Goal: Task Accomplishment & Management: Use online tool/utility

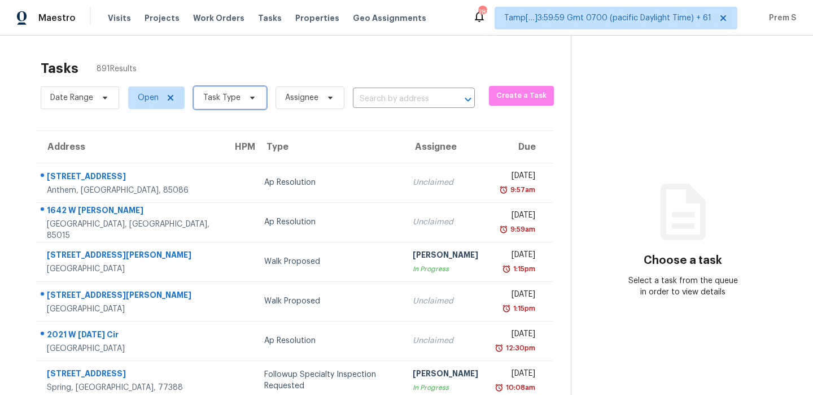
click at [239, 100] on span "Task Type" at bounding box center [230, 97] width 73 height 23
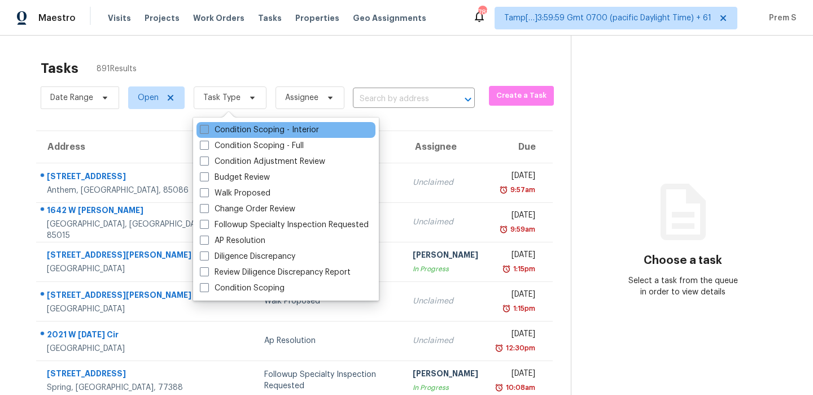
click at [223, 125] on label "Condition Scoping - Interior" at bounding box center [259, 129] width 119 height 11
click at [207, 125] on input "Condition Scoping - Interior" at bounding box center [203, 127] width 7 height 7
checkbox input "true"
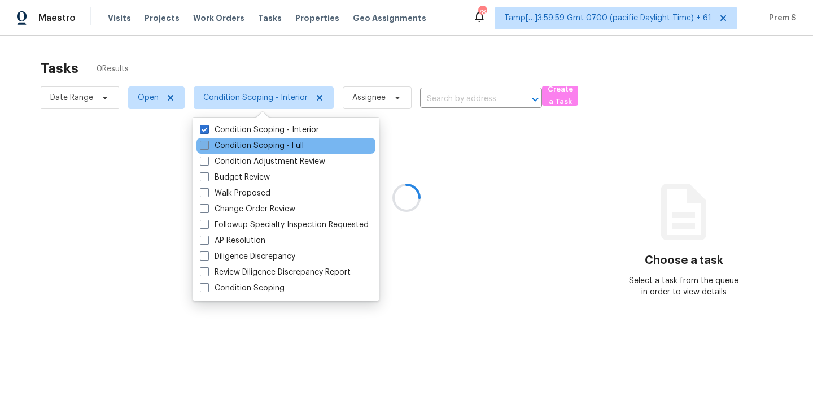
click at [216, 144] on label "Condition Scoping - Full" at bounding box center [252, 145] width 104 height 11
click at [207, 144] on input "Condition Scoping - Full" at bounding box center [203, 143] width 7 height 7
checkbox input "true"
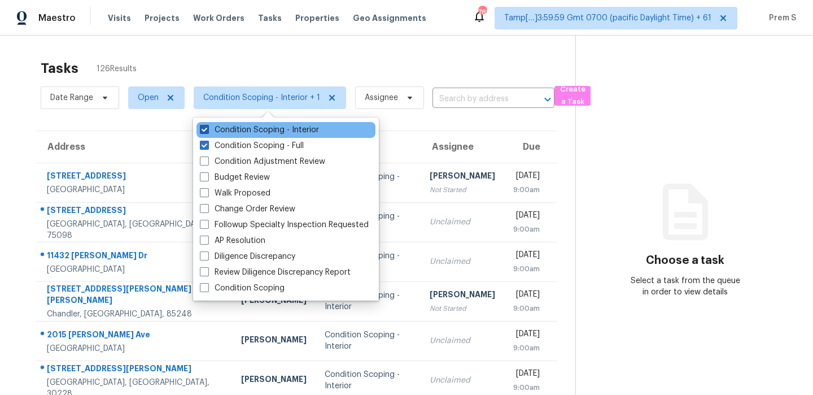
click at [232, 126] on label "Condition Scoping - Interior" at bounding box center [259, 129] width 119 height 11
click at [207, 126] on input "Condition Scoping - Interior" at bounding box center [203, 127] width 7 height 7
checkbox input "false"
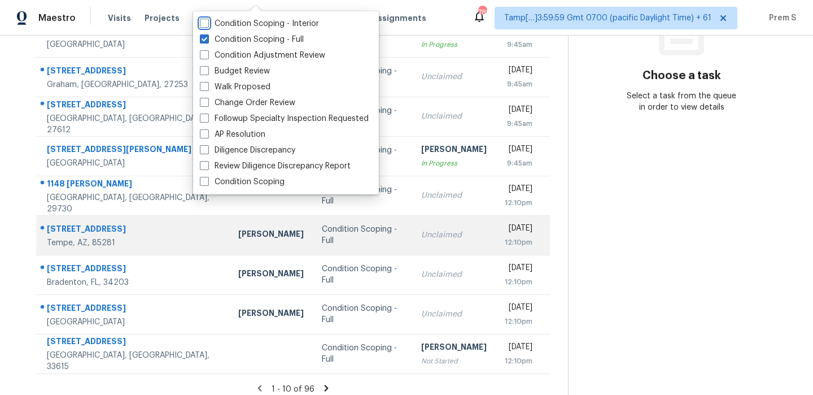
scroll to position [193, 0]
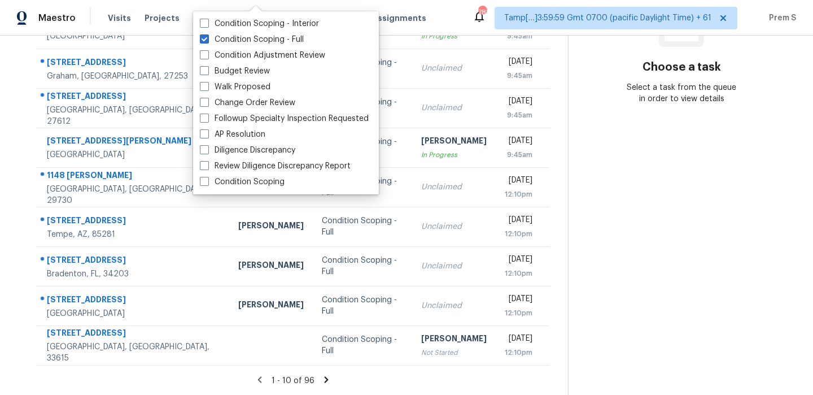
click at [322, 380] on icon at bounding box center [326, 379] width 10 height 10
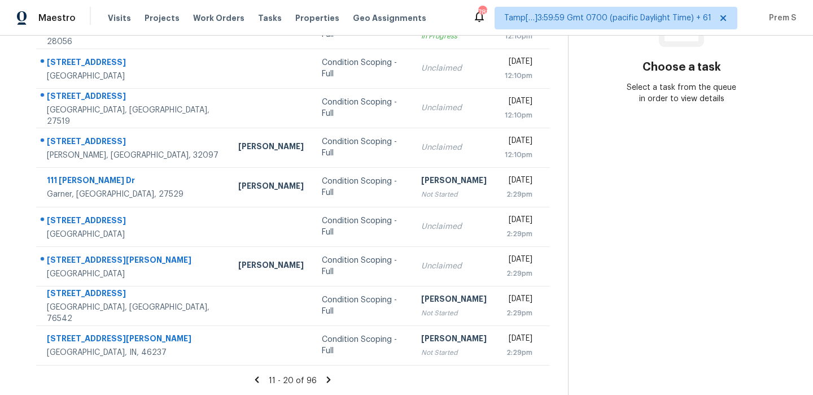
click at [329, 379] on icon at bounding box center [328, 379] width 10 height 10
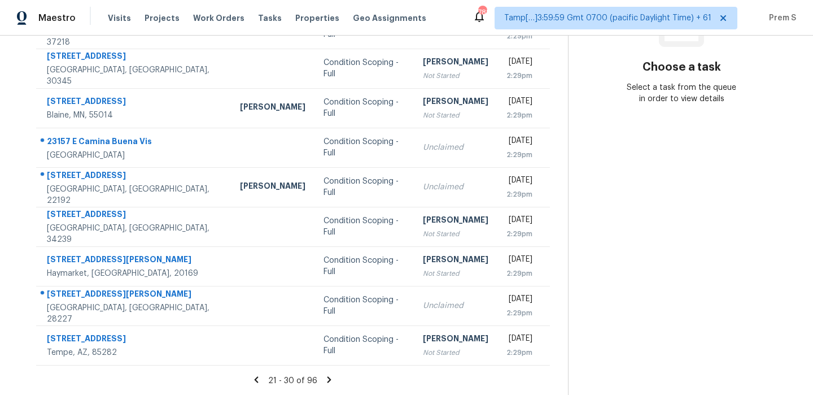
click at [325, 380] on icon at bounding box center [329, 379] width 10 height 10
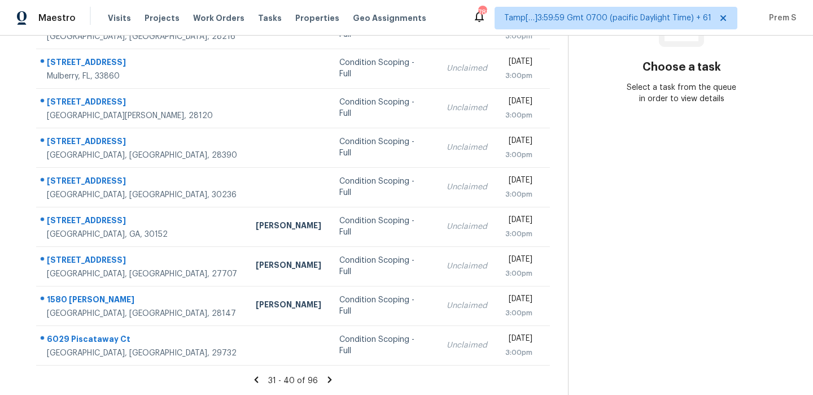
click at [326, 382] on icon at bounding box center [330, 379] width 10 height 10
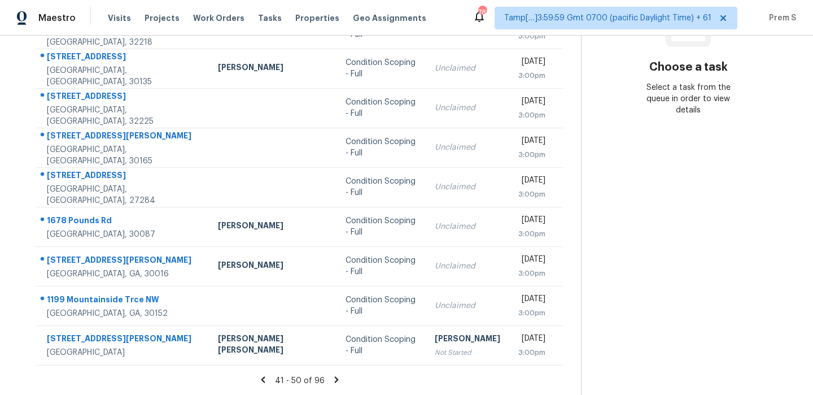
click at [219, 75] on div "[PERSON_NAME]" at bounding box center [273, 69] width 110 height 14
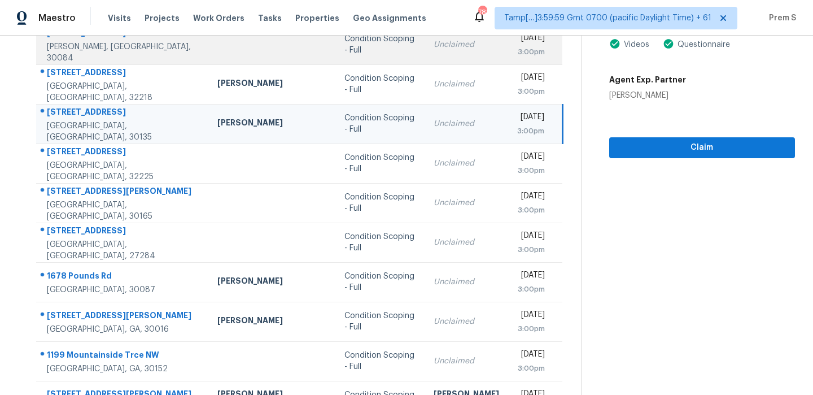
scroll to position [0, 0]
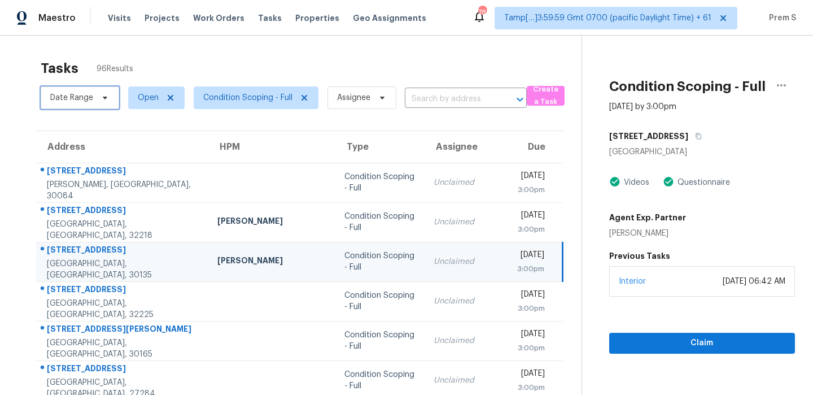
click at [93, 104] on span "Date Range" at bounding box center [80, 97] width 78 height 23
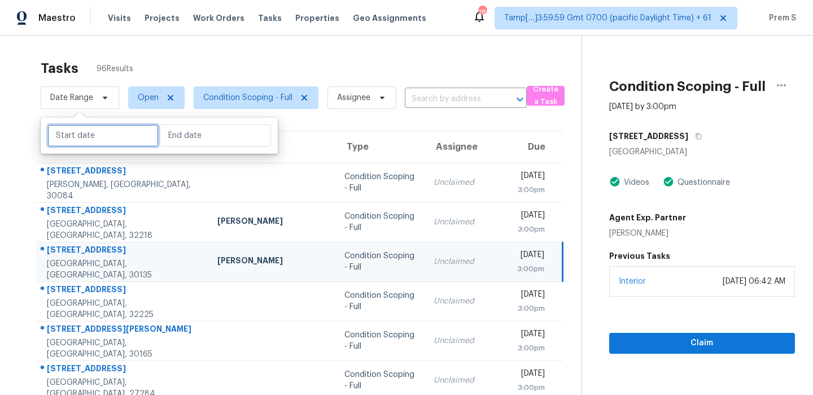
click at [86, 138] on input "text" at bounding box center [102, 135] width 111 height 23
select select "7"
select select "2025"
select select "8"
select select "2025"
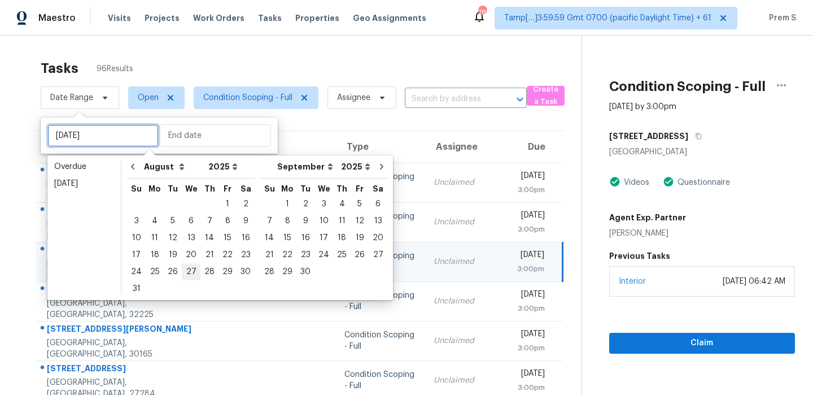
type input "[DATE]"
click at [221, 273] on div "29" at bounding box center [227, 272] width 18 height 16
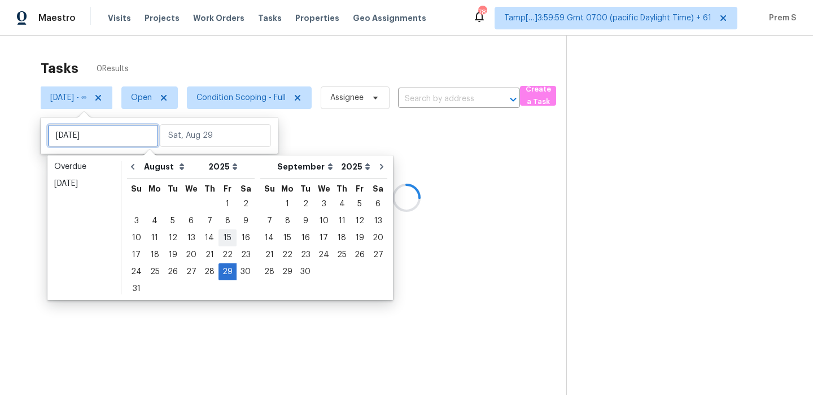
type input "[DATE]"
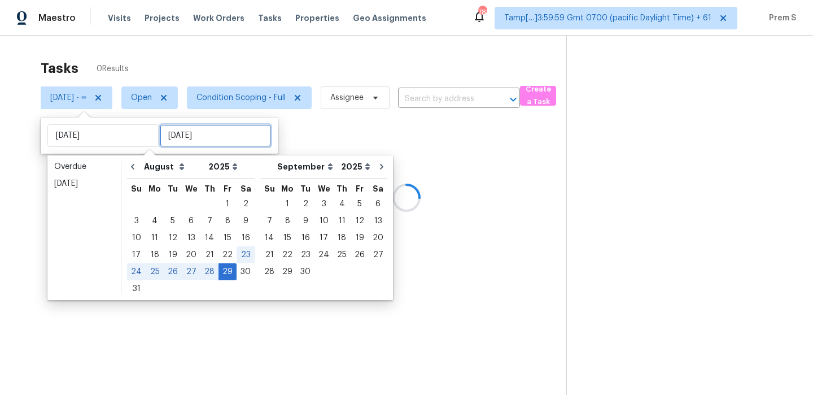
type input "[DATE]"
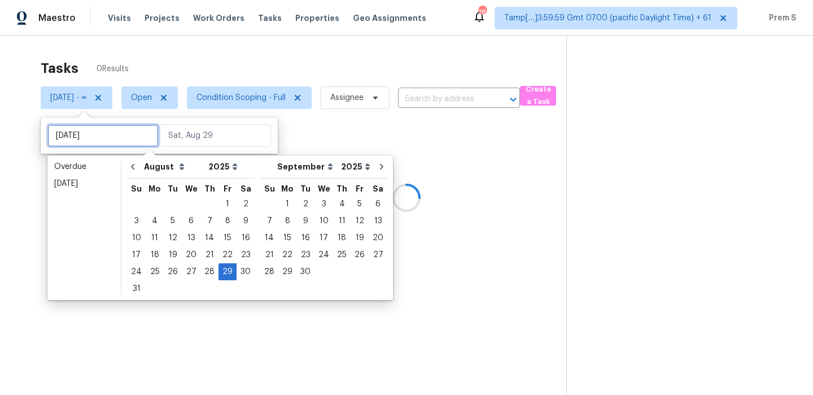
type input "[DATE]"
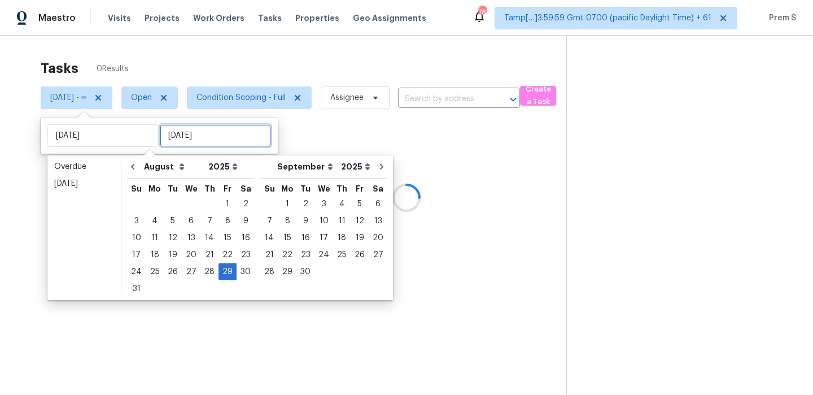
type input "[DATE]"
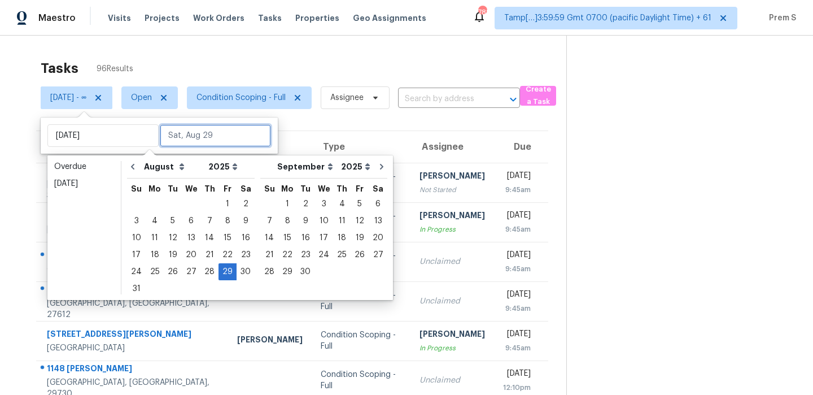
click at [224, 138] on input "text" at bounding box center [215, 135] width 111 height 23
type input "[DATE]"
click at [224, 275] on div "29" at bounding box center [227, 272] width 18 height 16
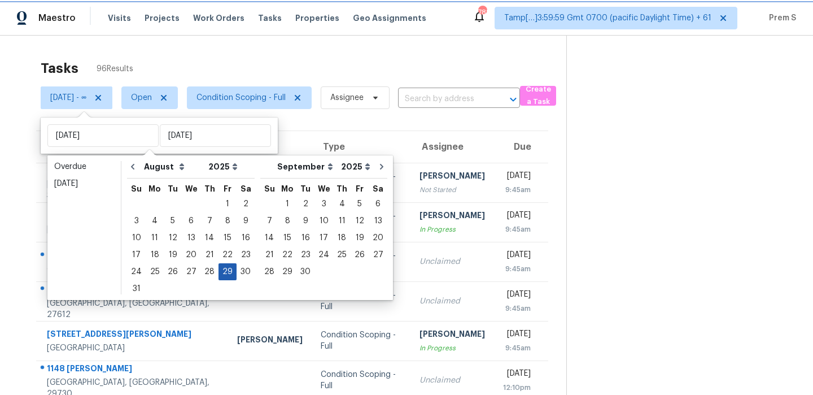
type input "[DATE]"
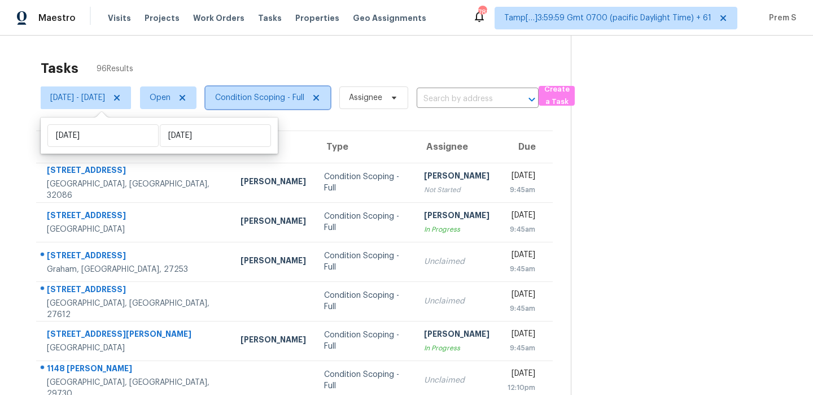
click at [292, 95] on span "Condition Scoping - Full" at bounding box center [259, 97] width 89 height 11
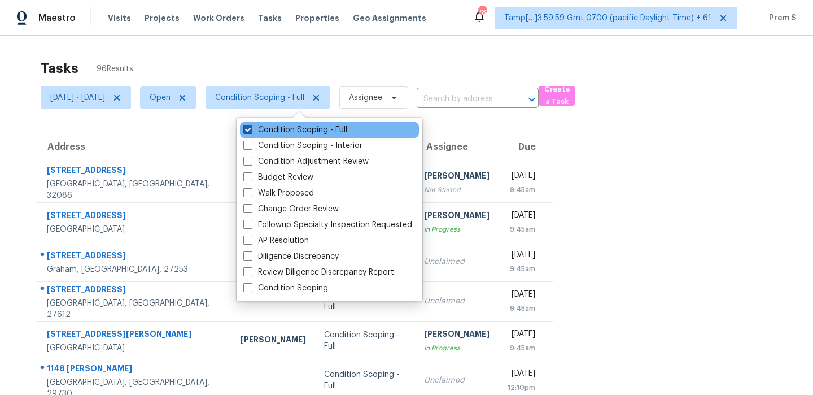
click at [295, 133] on label "Condition Scoping - Full" at bounding box center [295, 129] width 104 height 11
click at [251, 132] on input "Condition Scoping - Full" at bounding box center [246, 127] width 7 height 7
checkbox input "false"
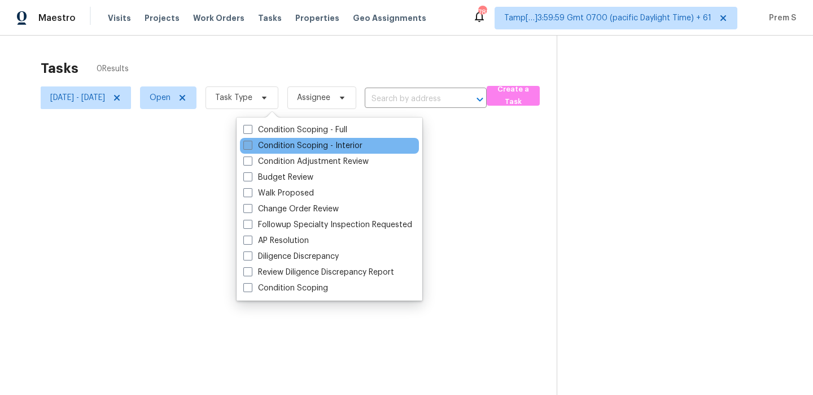
click at [279, 148] on label "Condition Scoping - Interior" at bounding box center [302, 145] width 119 height 11
click at [251, 147] on input "Condition Scoping - Interior" at bounding box center [246, 143] width 7 height 7
checkbox input "true"
